Goal: Task Accomplishment & Management: Use online tool/utility

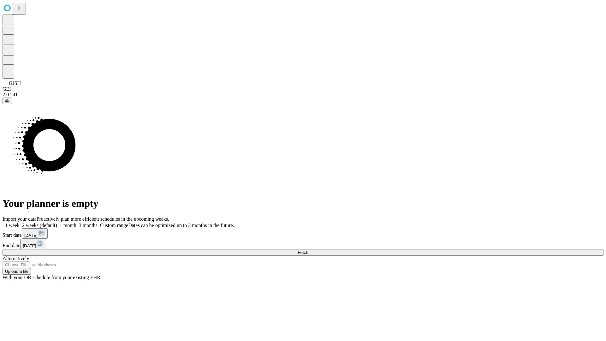
click at [308, 250] on span "Fetch" at bounding box center [303, 252] width 10 height 5
